Goal: Task Accomplishment & Management: Use online tool/utility

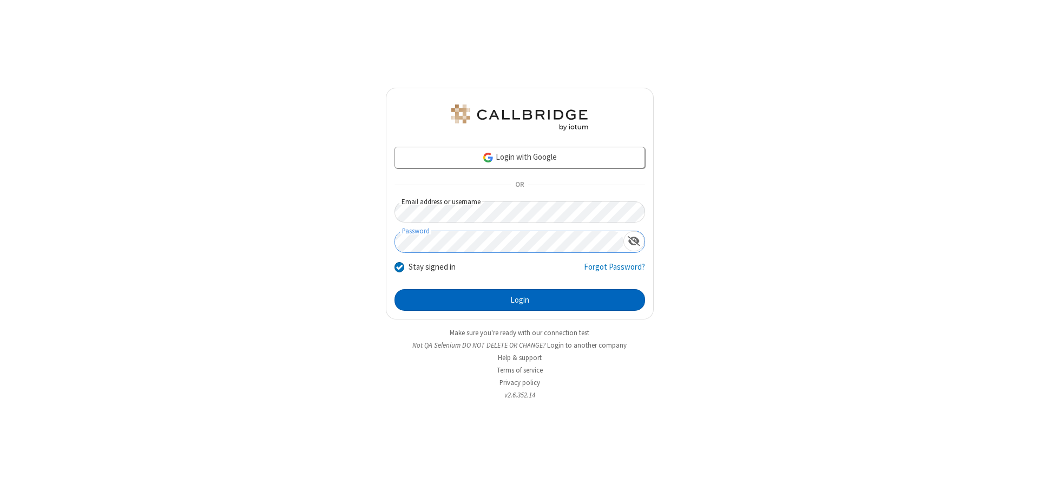
click at [520, 300] on button "Login" at bounding box center [520, 300] width 251 height 22
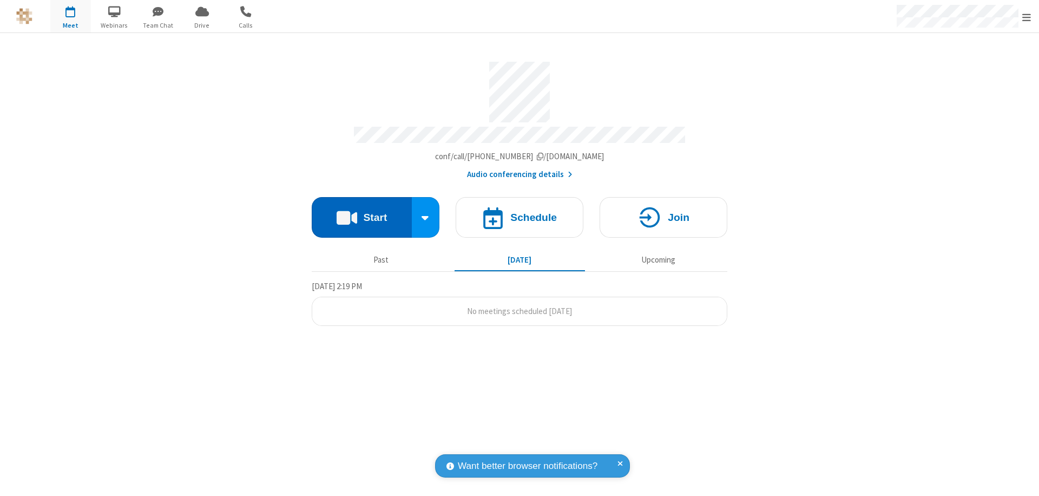
click at [362, 212] on button "Start" at bounding box center [362, 217] width 100 height 41
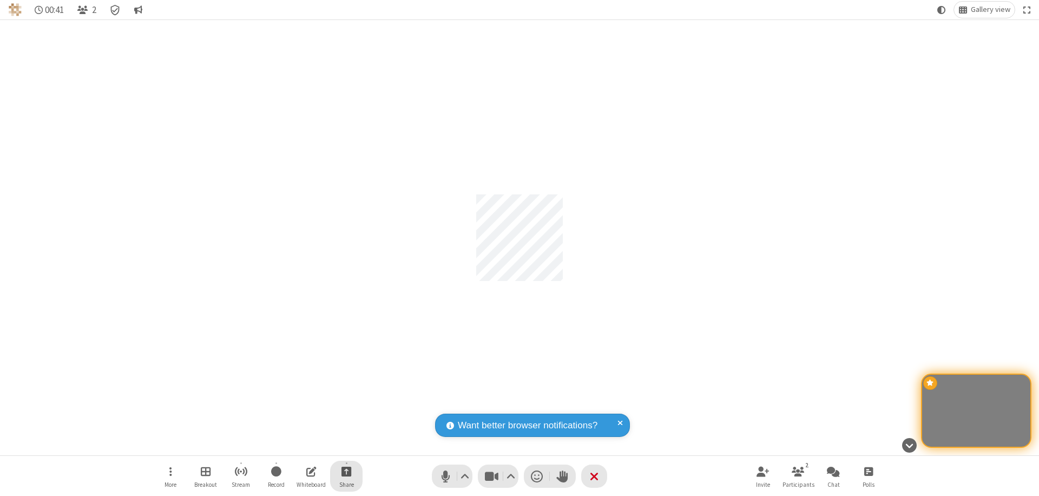
click at [346, 471] on span "Start sharing" at bounding box center [347, 471] width 10 height 14
click at [303, 445] on span "Share my screen" at bounding box center [303, 445] width 12 height 9
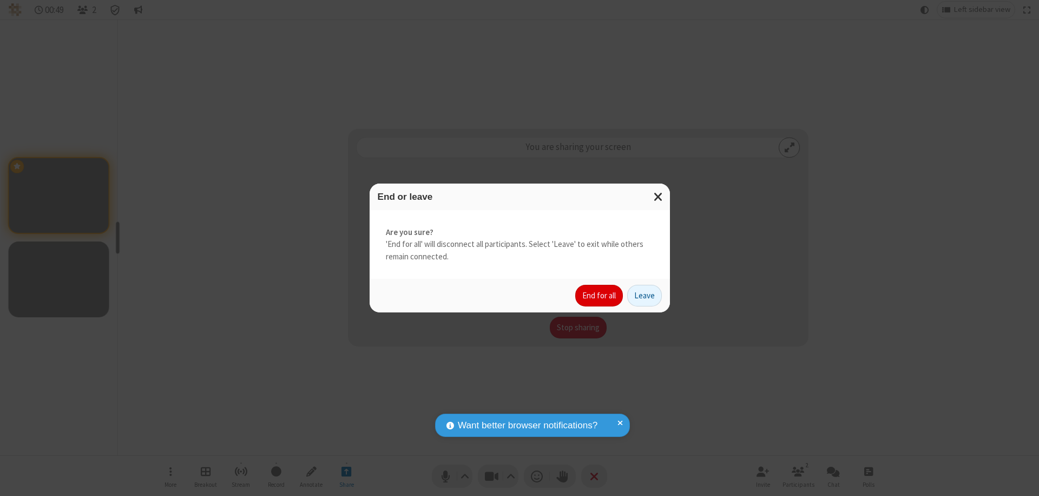
click at [600, 296] on button "End for all" at bounding box center [599, 296] width 48 height 22
